Goal: Transaction & Acquisition: Purchase product/service

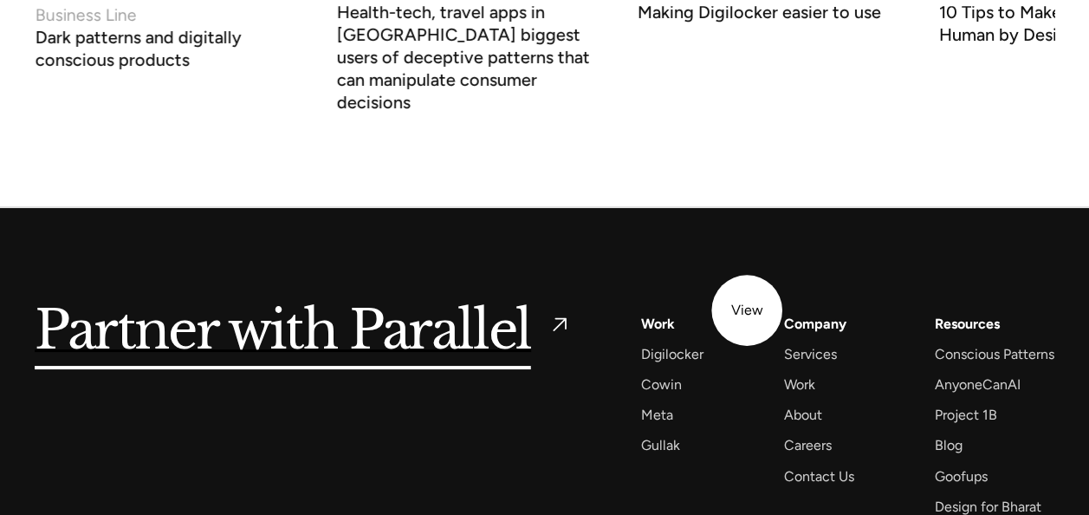
scroll to position [6580, 0]
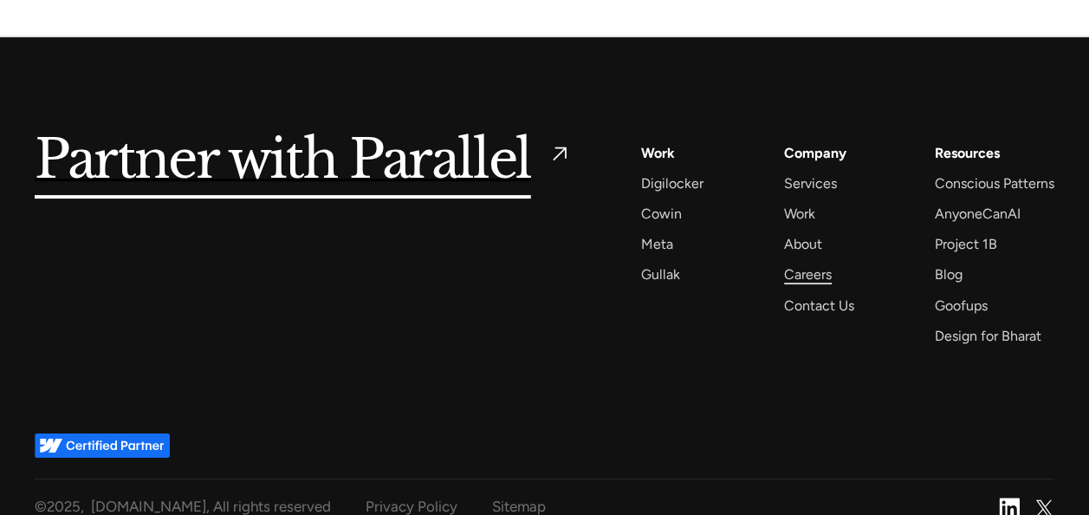
click at [815, 262] on div "Careers" at bounding box center [808, 273] width 48 height 23
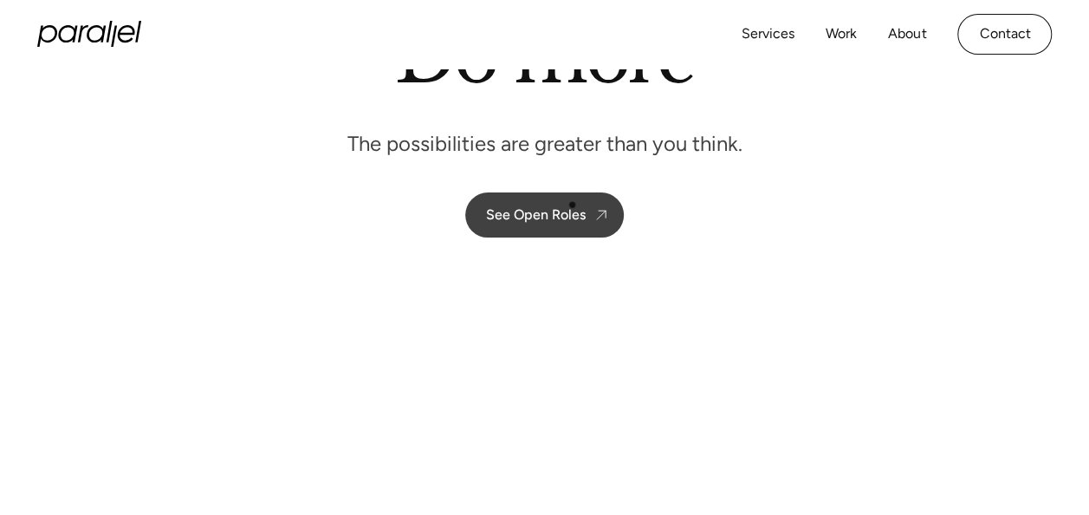
click at [572, 204] on link "See Open Roles" at bounding box center [544, 214] width 159 height 45
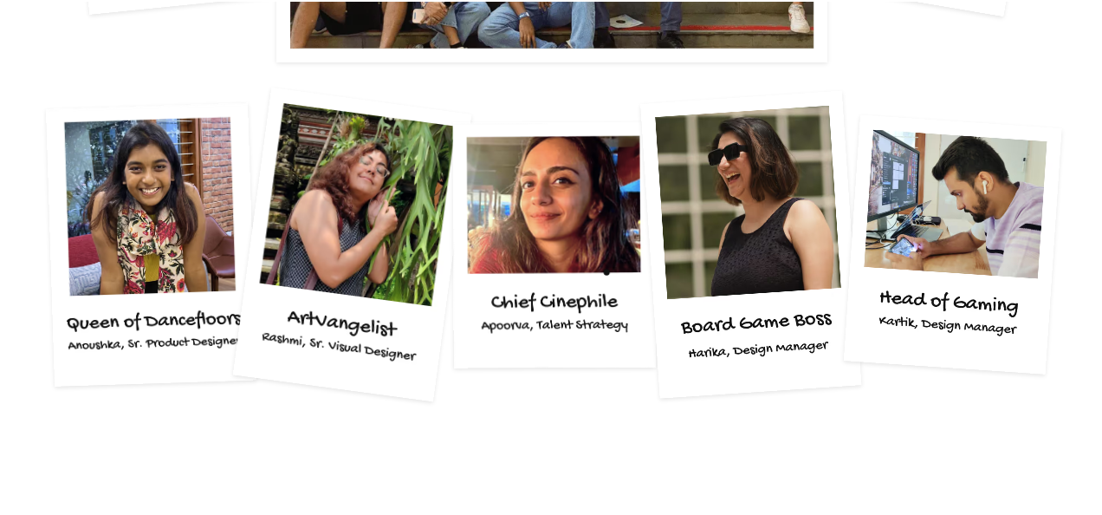
scroll to position [3442, 0]
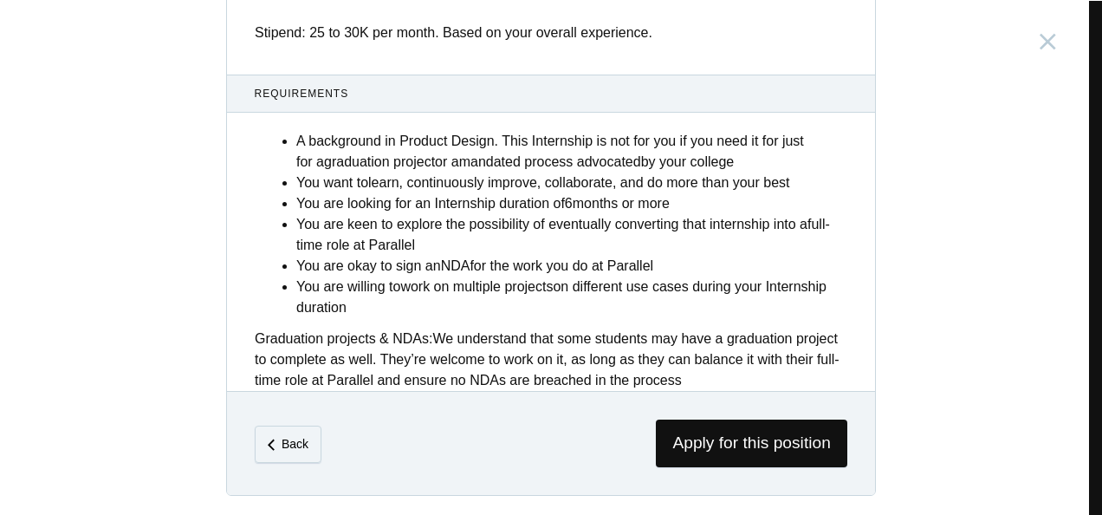
scroll to position [795, 0]
click at [707, 437] on span "Apply for this position" at bounding box center [751, 444] width 191 height 48
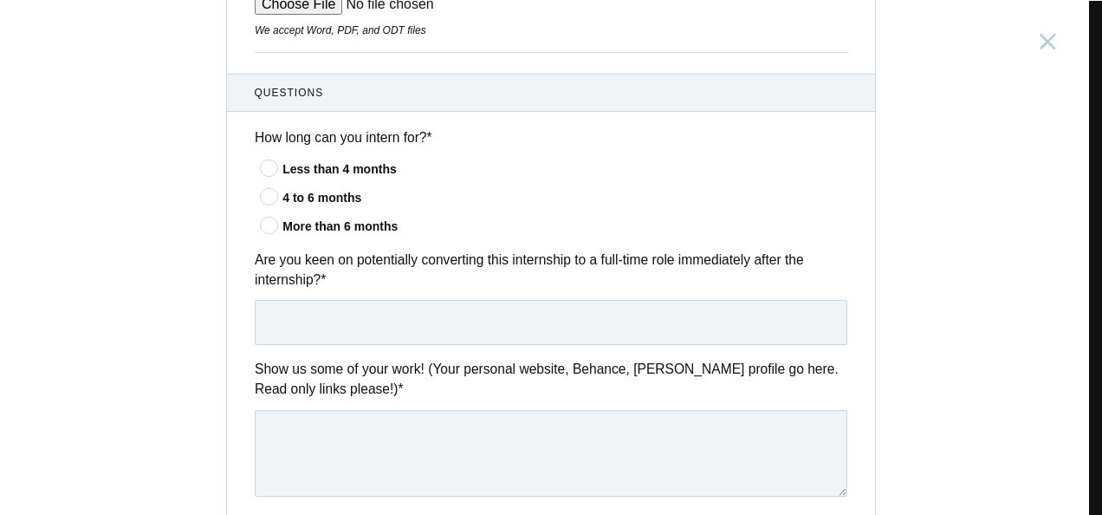
scroll to position [523, 0]
click at [166, 269] on div "Product Design Intern India, Bangalore Submitting form failed, try again. Retry…" at bounding box center [551, 257] width 1102 height 515
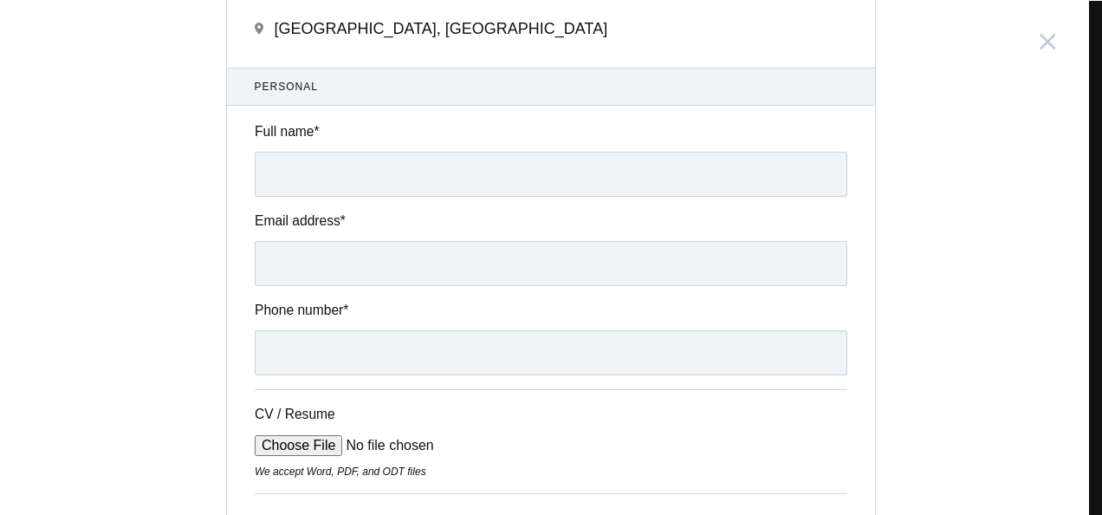
scroll to position [0, 0]
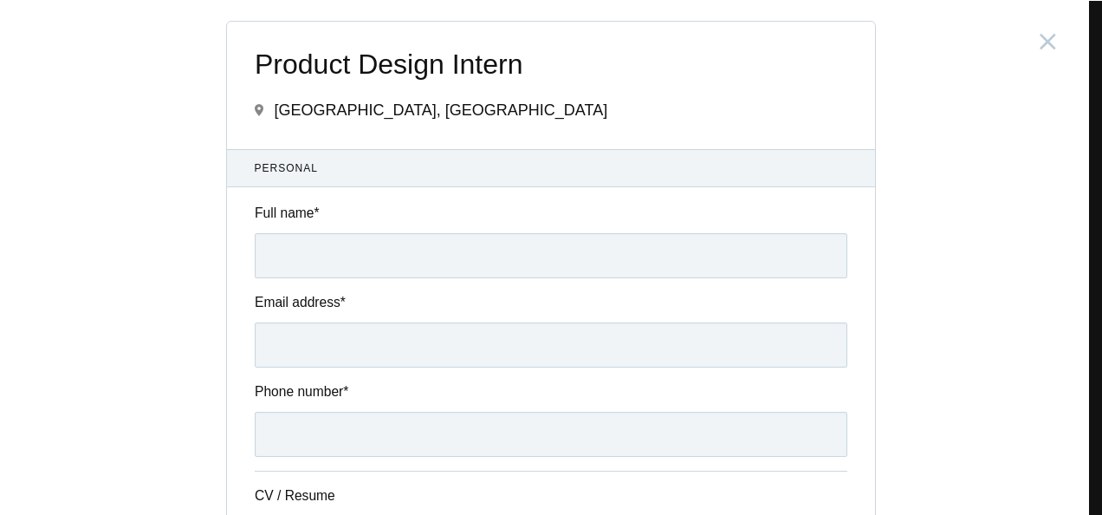
click at [27, 32] on div "Product Design Intern India, Bangalore Submitting form failed, try again. Retry…" at bounding box center [551, 257] width 1102 height 515
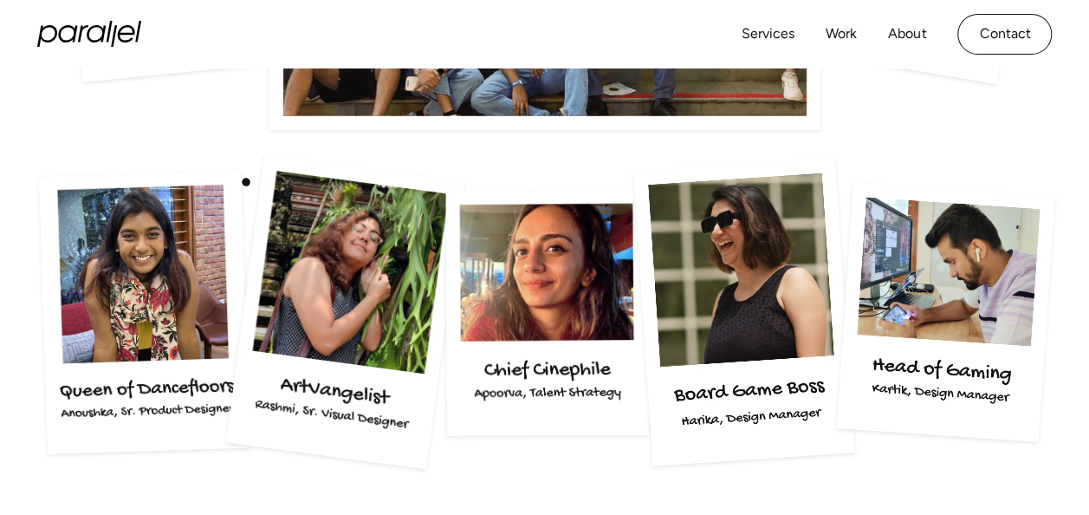
scroll to position [3248, 0]
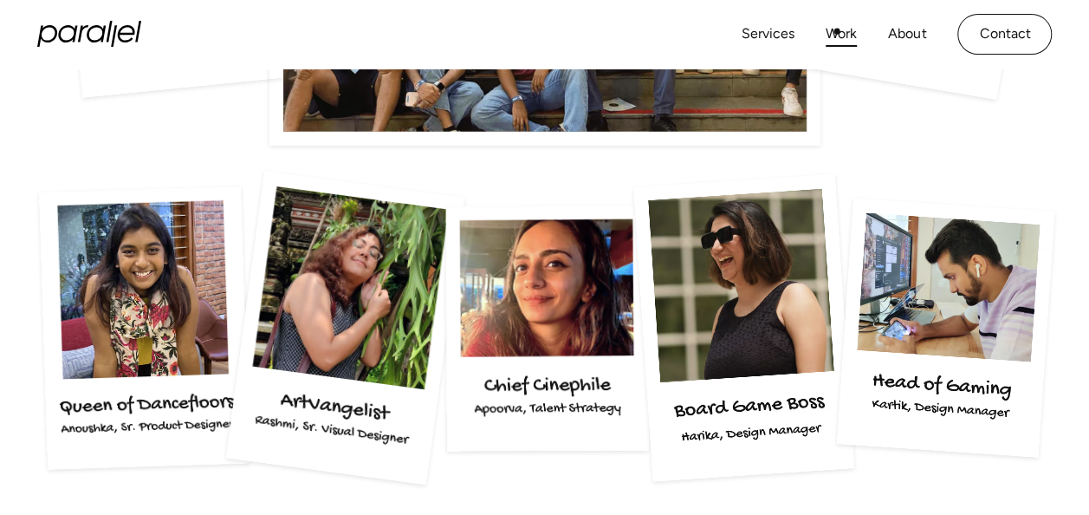
click at [837, 31] on link "Work" at bounding box center [841, 34] width 31 height 25
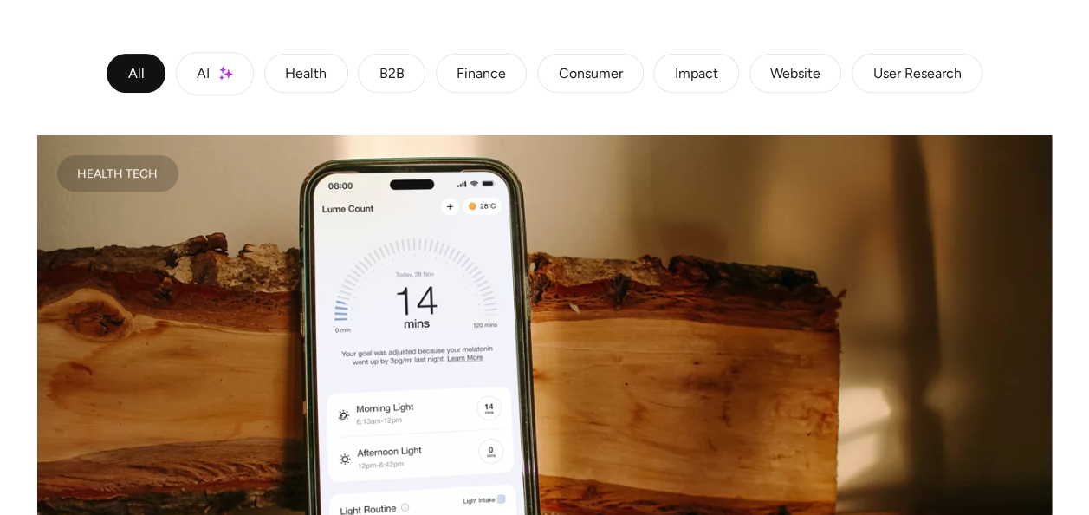
click at [591, 76] on div "Consumer" at bounding box center [590, 73] width 64 height 10
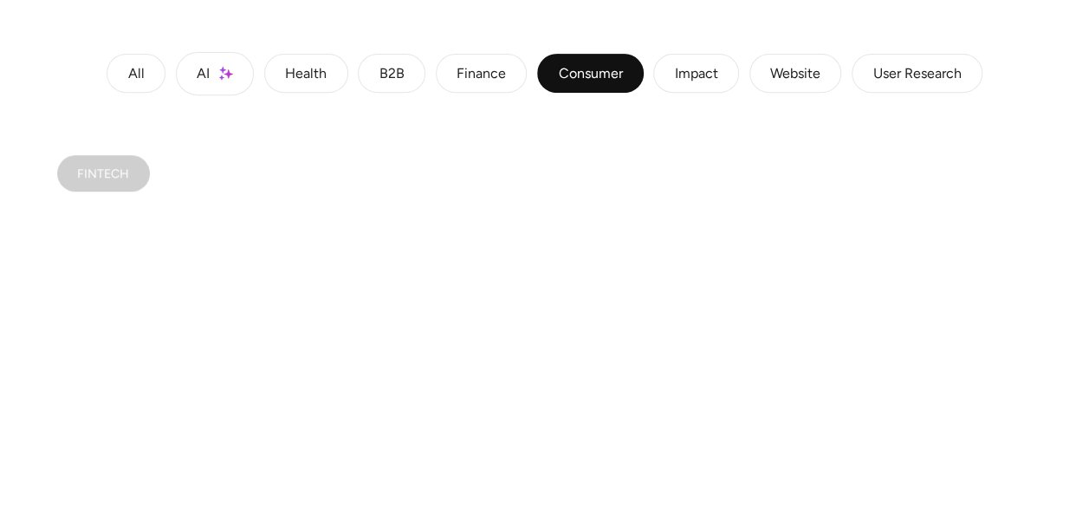
drag, startPoint x: 591, startPoint y: 76, endPoint x: 431, endPoint y: 321, distance: 292.4
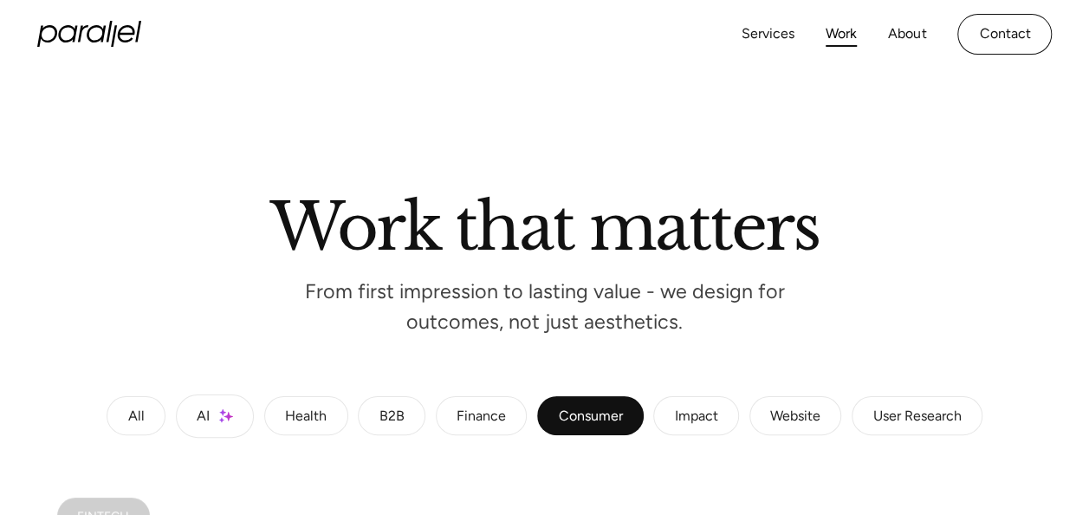
click at [913, 421] on div "User Research" at bounding box center [916, 416] width 88 height 10
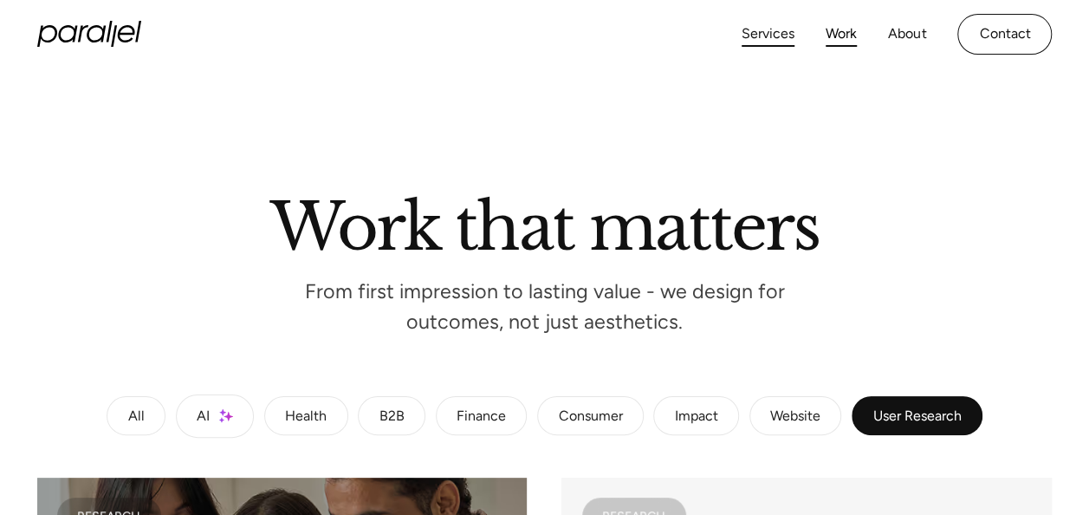
click at [770, 36] on link "Services" at bounding box center [767, 34] width 53 height 25
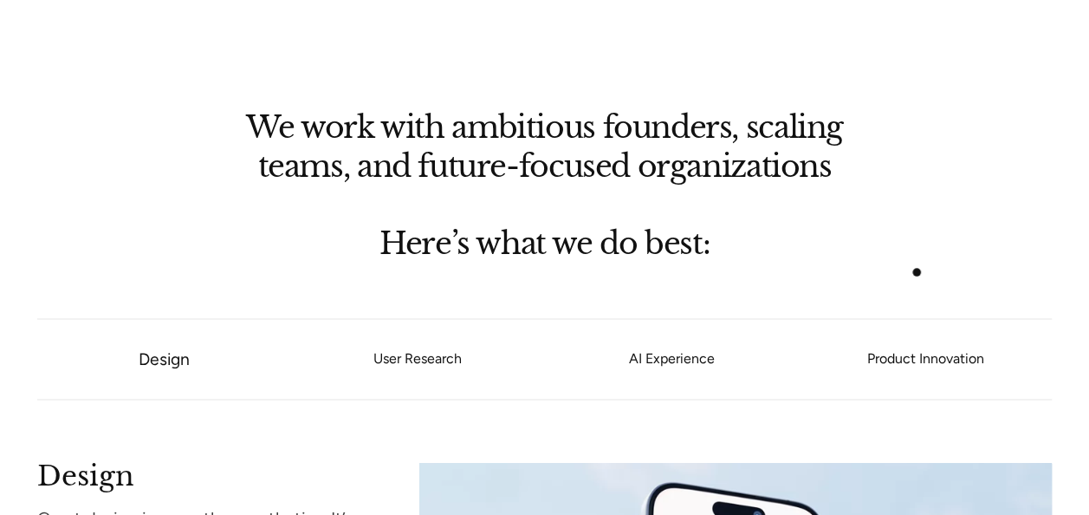
scroll to position [1235, 0]
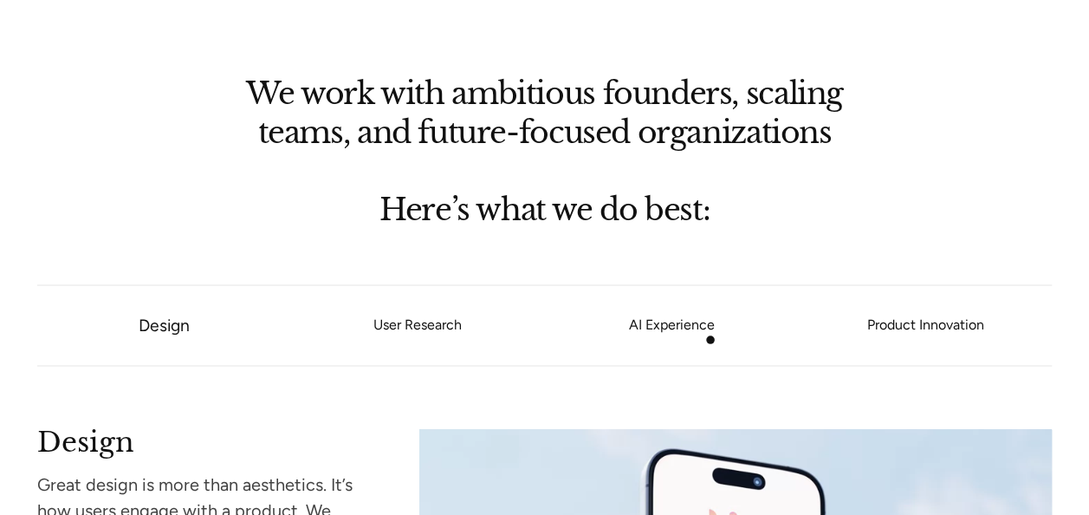
click at [710, 340] on li "AI Experience" at bounding box center [671, 325] width 254 height 64
click at [894, 324] on link "Product Innovation" at bounding box center [925, 325] width 254 height 10
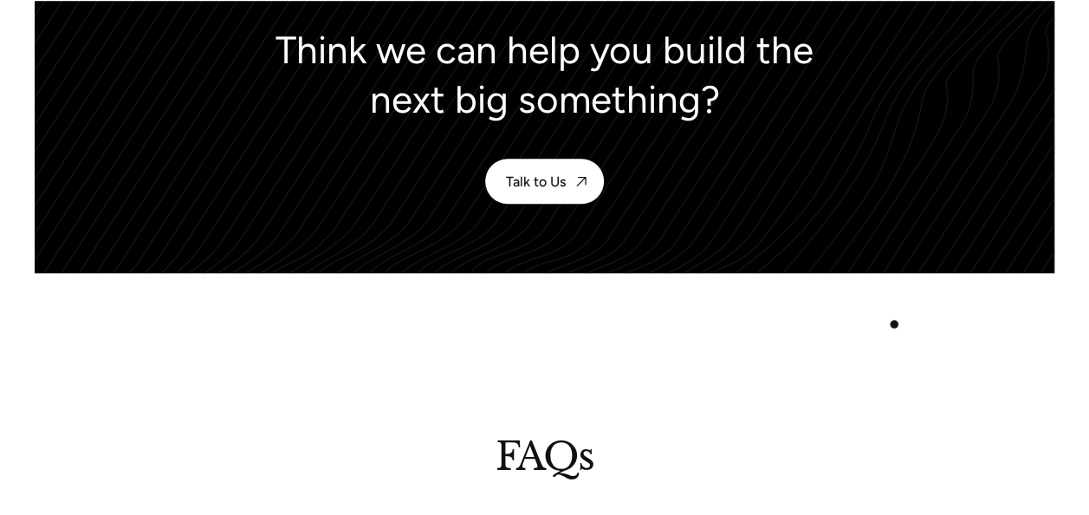
scroll to position [4324, 0]
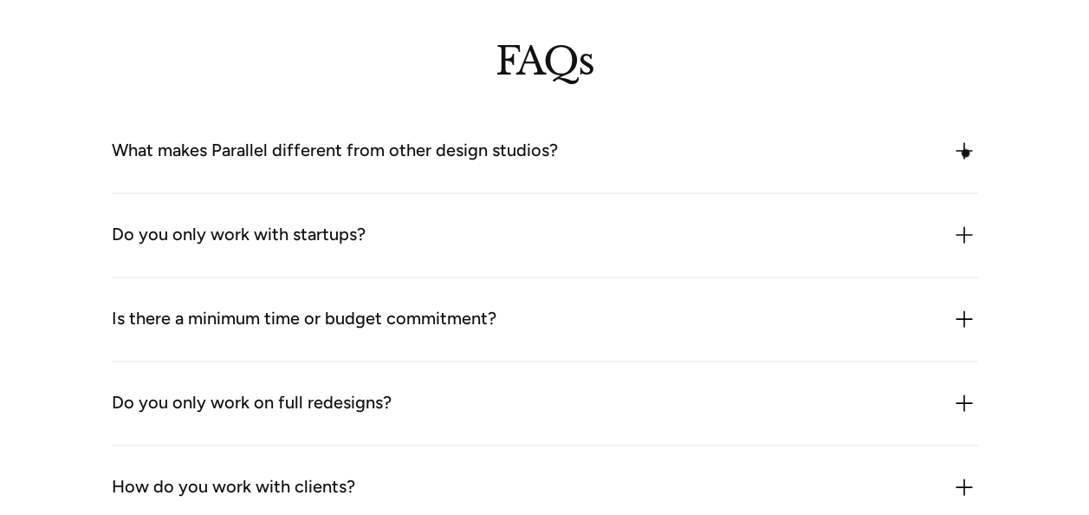
click at [965, 152] on img at bounding box center [964, 151] width 28 height 28
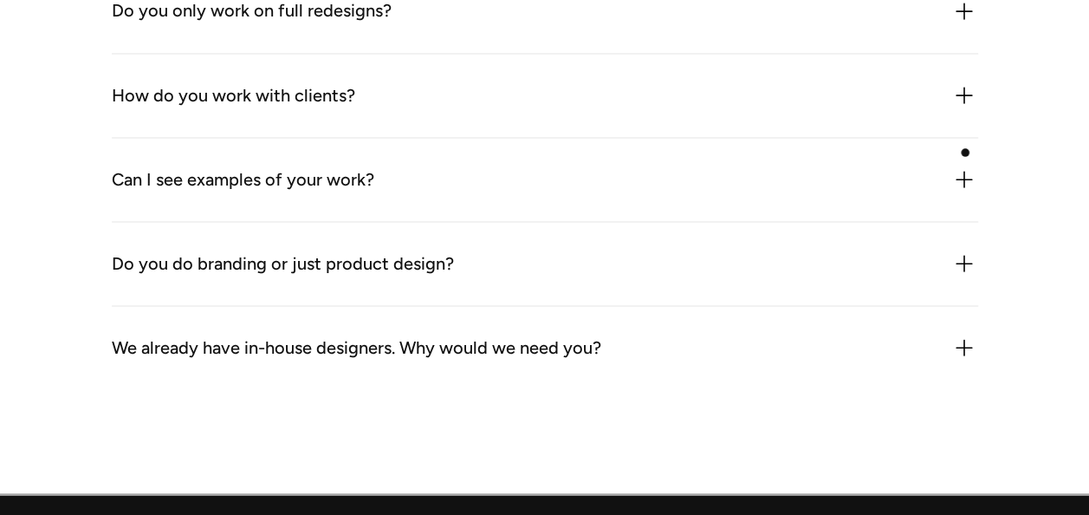
scroll to position [4804, 0]
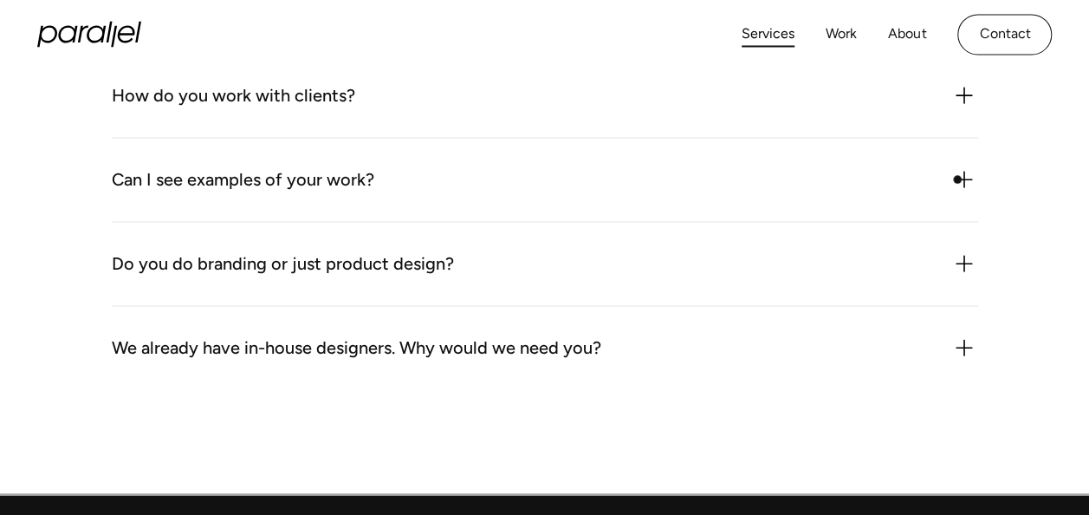
click at [957, 179] on img at bounding box center [964, 179] width 28 height 28
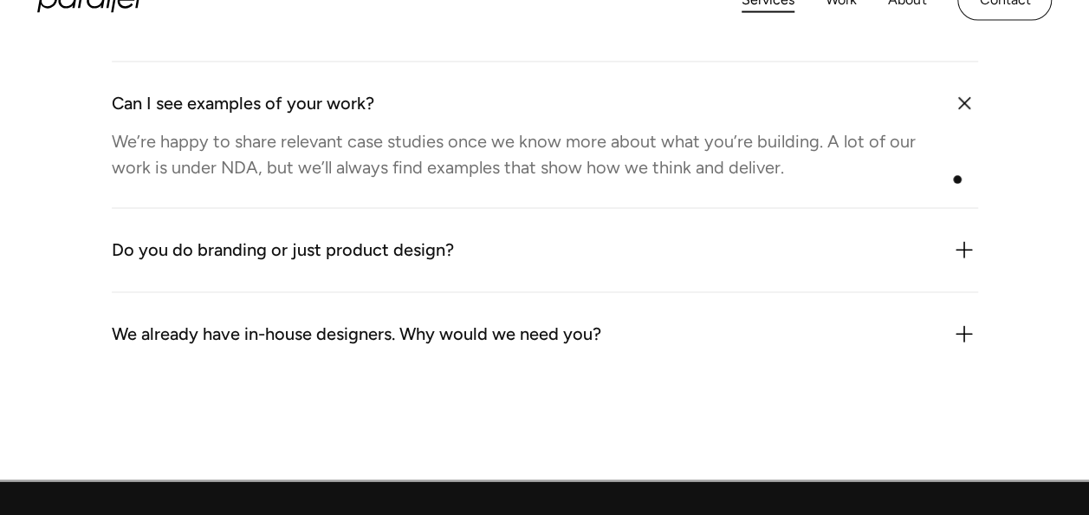
scroll to position [4884, 0]
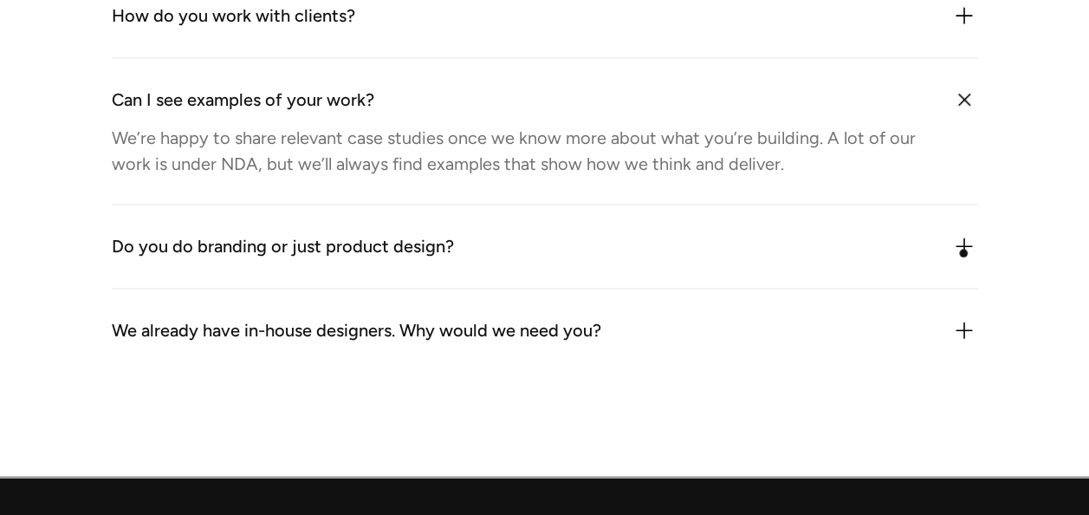
click at [963, 253] on img at bounding box center [964, 246] width 28 height 28
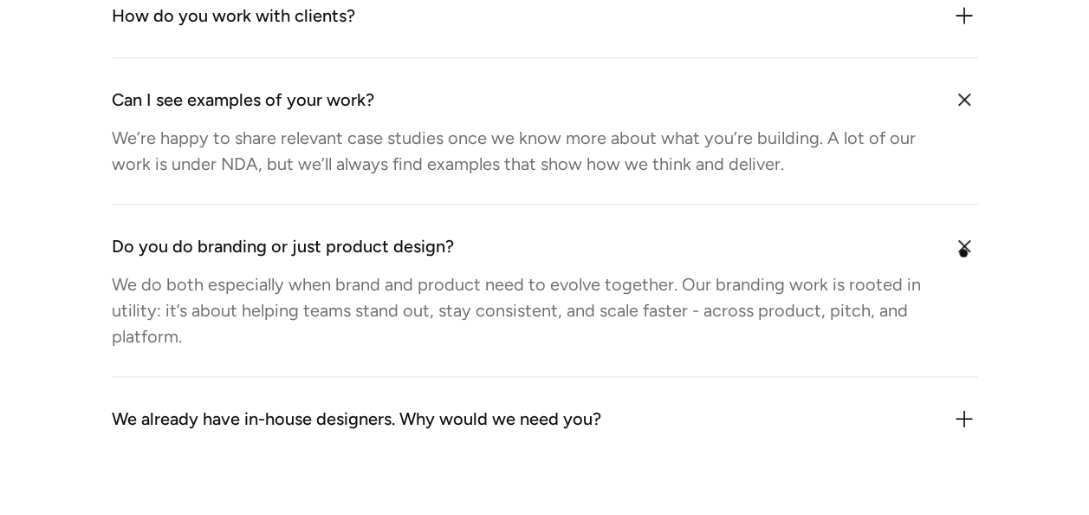
scroll to position [5019, 0]
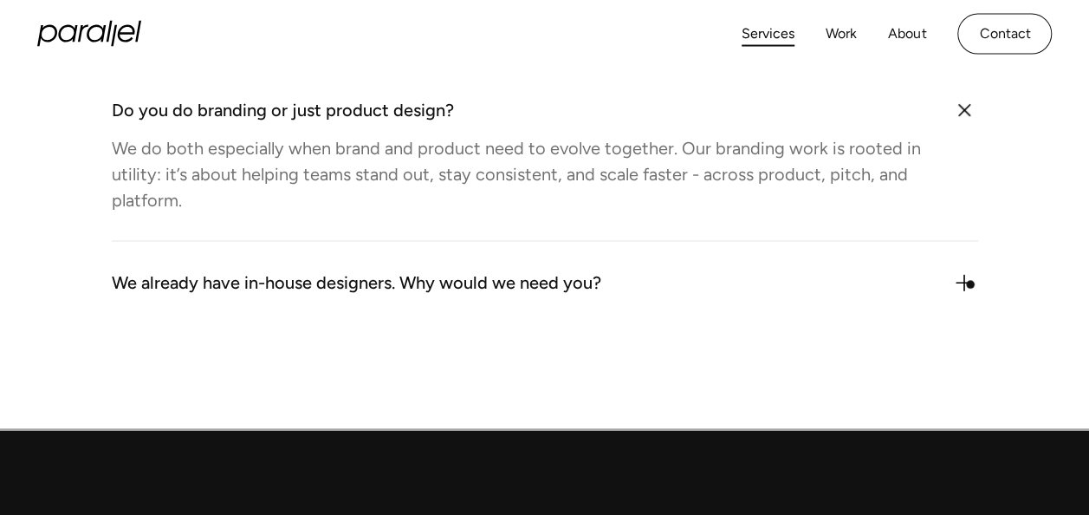
click at [970, 284] on img at bounding box center [964, 283] width 28 height 28
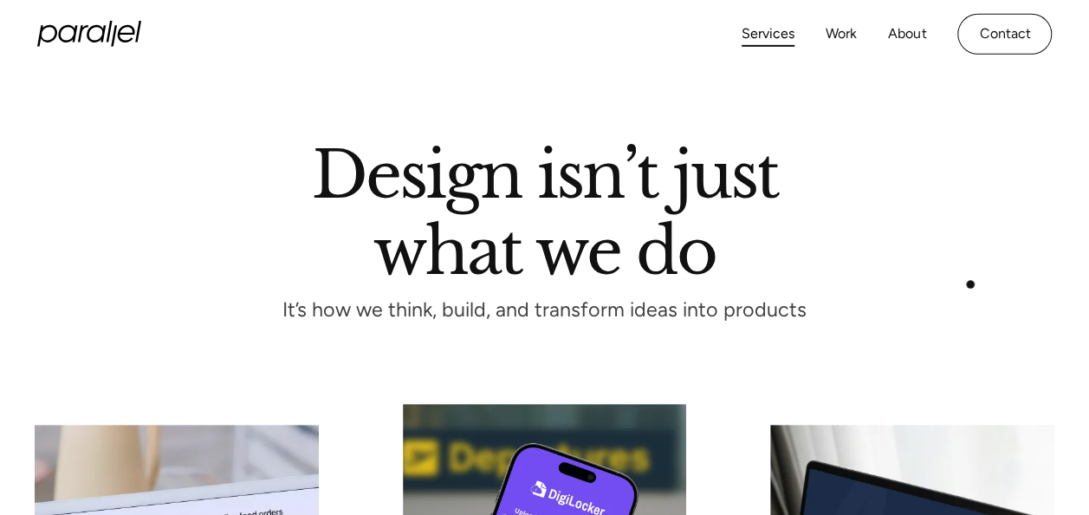
scroll to position [0, 0]
